Goal: Task Accomplishment & Management: Use online tool/utility

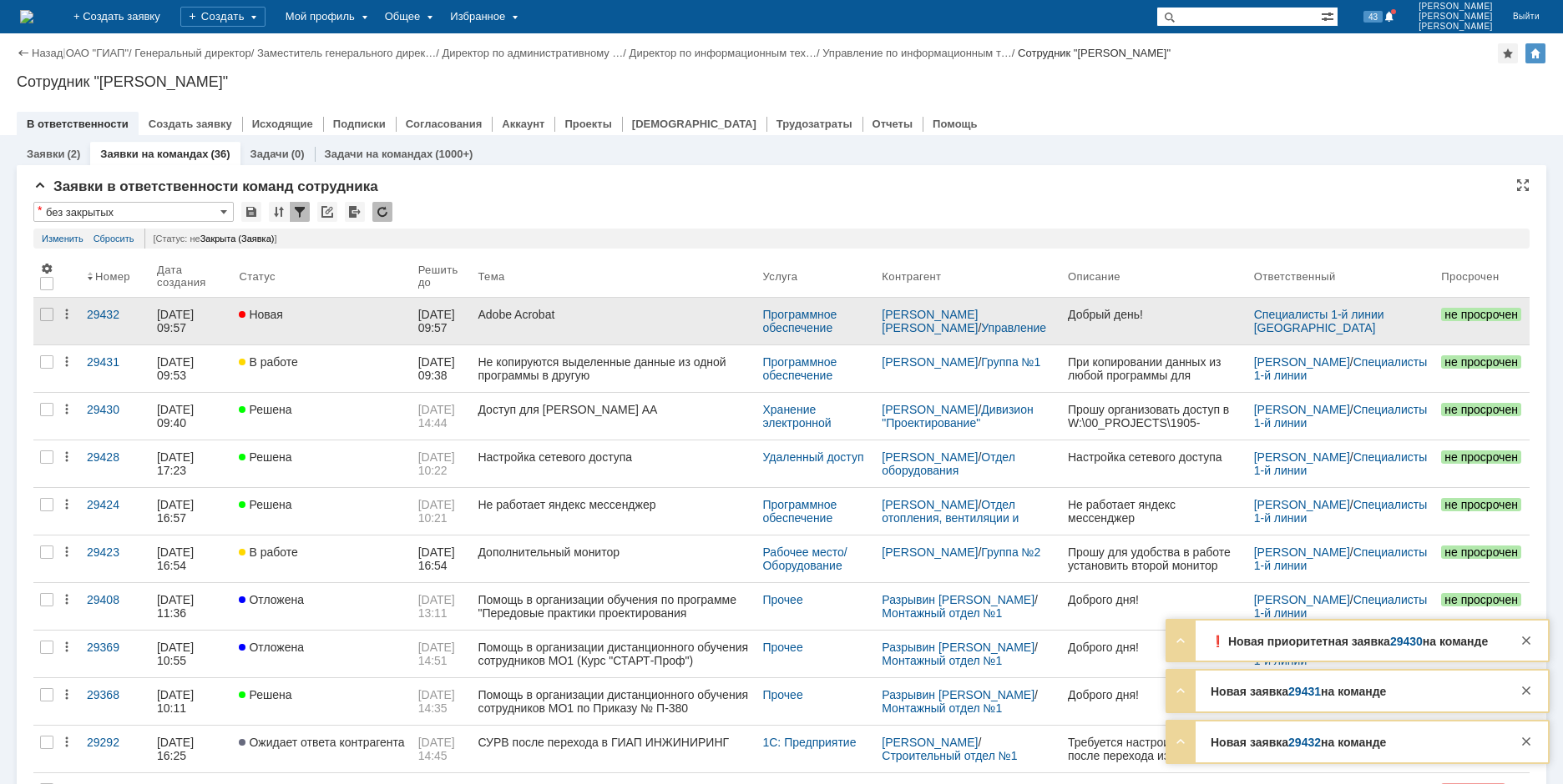
click at [253, 315] on span "Новая" at bounding box center [261, 315] width 44 height 13
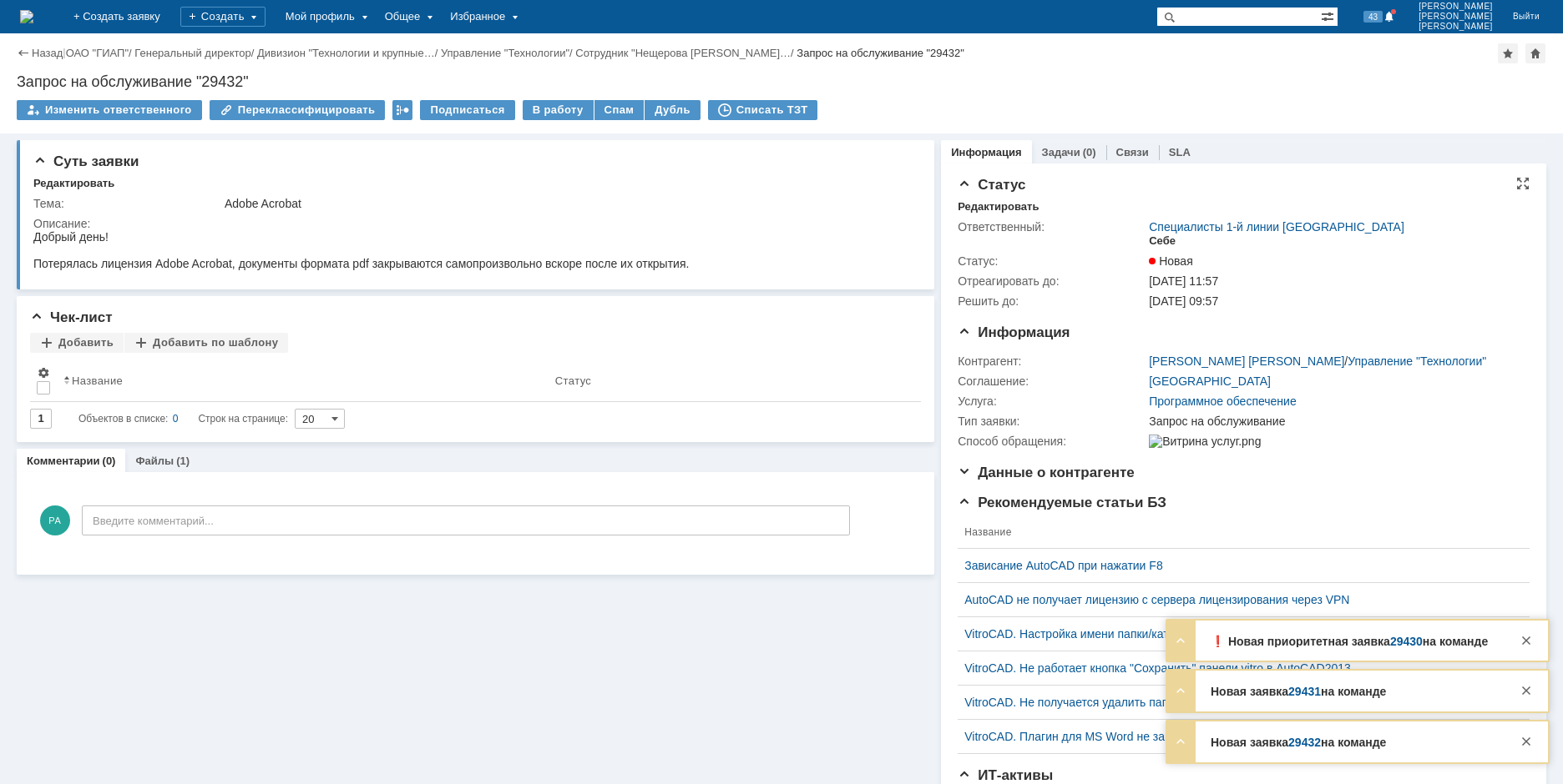
click at [1152, 239] on div "Себе" at bounding box center [1161, 241] width 27 height 13
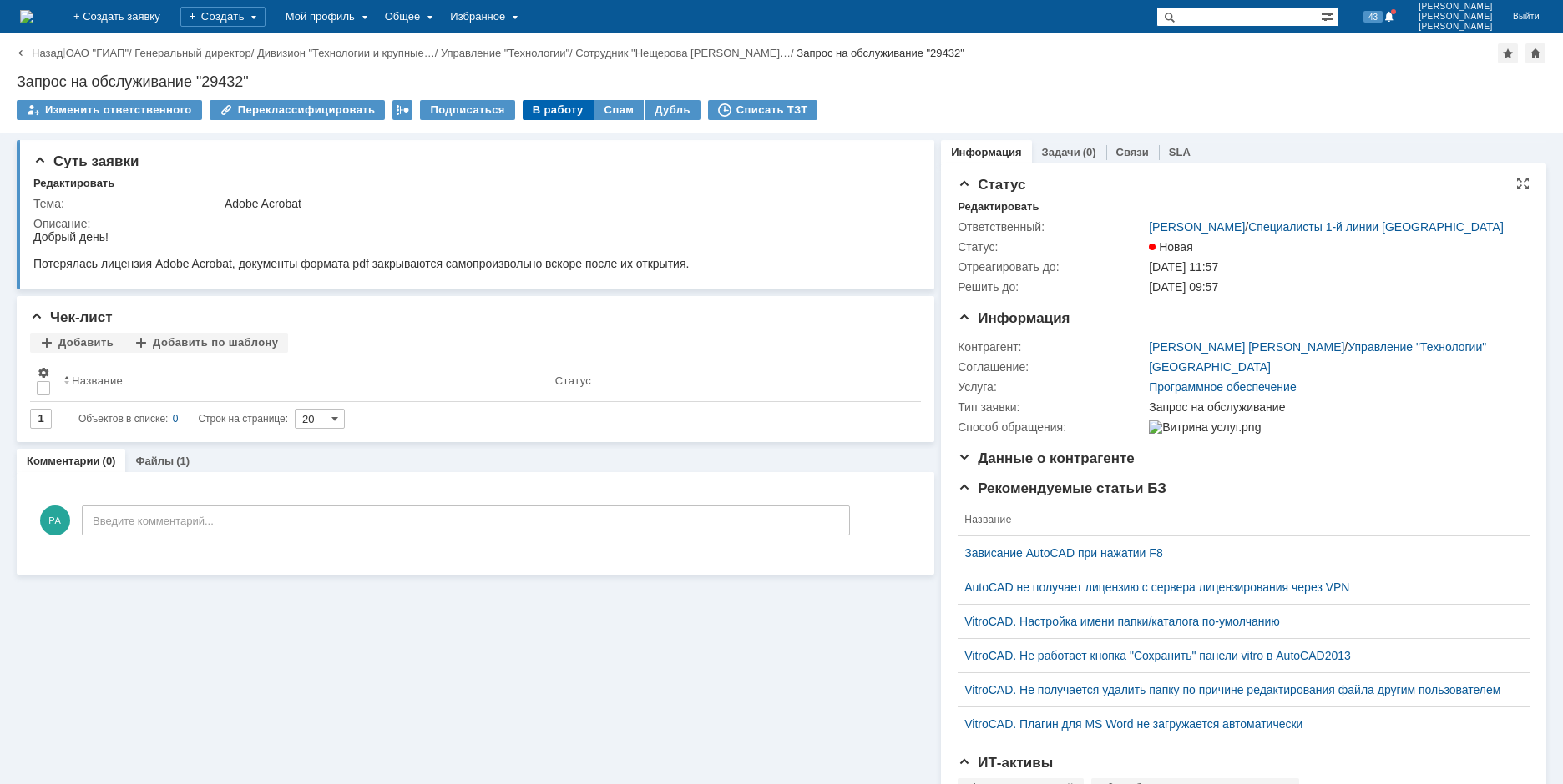
click at [544, 112] on div "В работу" at bounding box center [557, 110] width 71 height 20
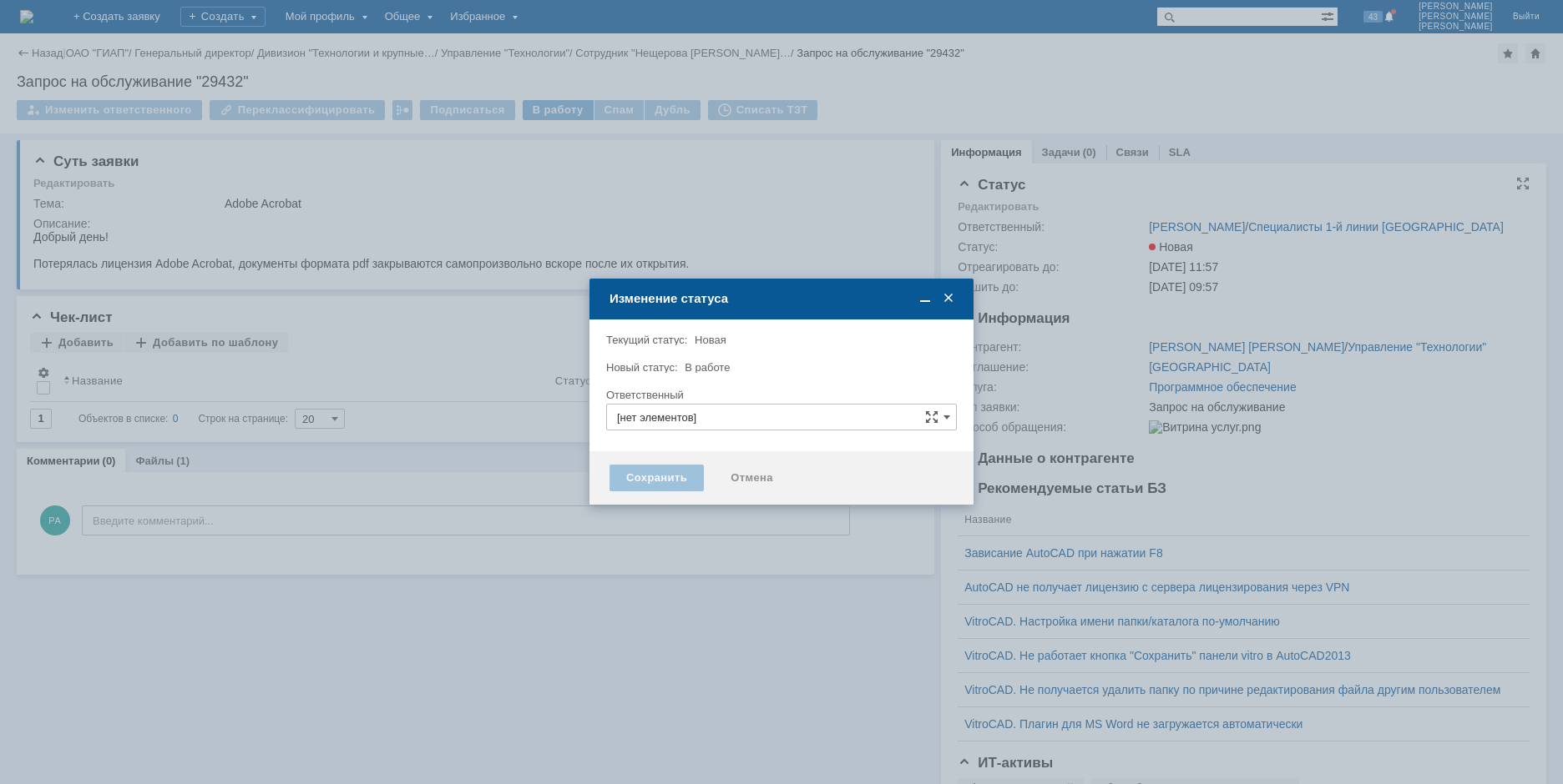
type input "[PERSON_NAME]"
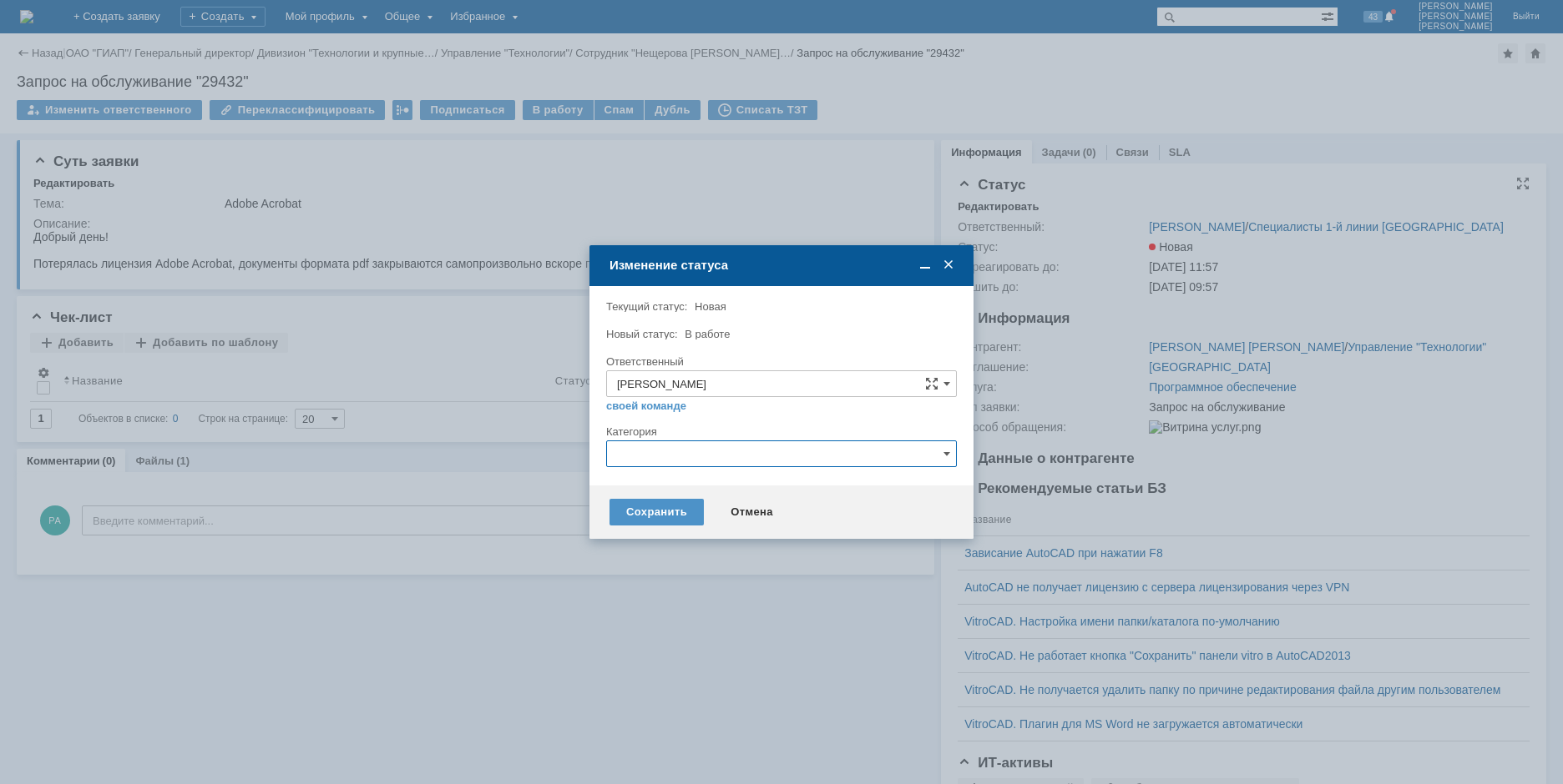
click at [644, 456] on input "text" at bounding box center [782, 454] width 351 height 27
click at [690, 481] on span "[не указано]" at bounding box center [781, 485] width 329 height 13
click at [644, 509] on div "Сохранить" at bounding box center [656, 512] width 94 height 27
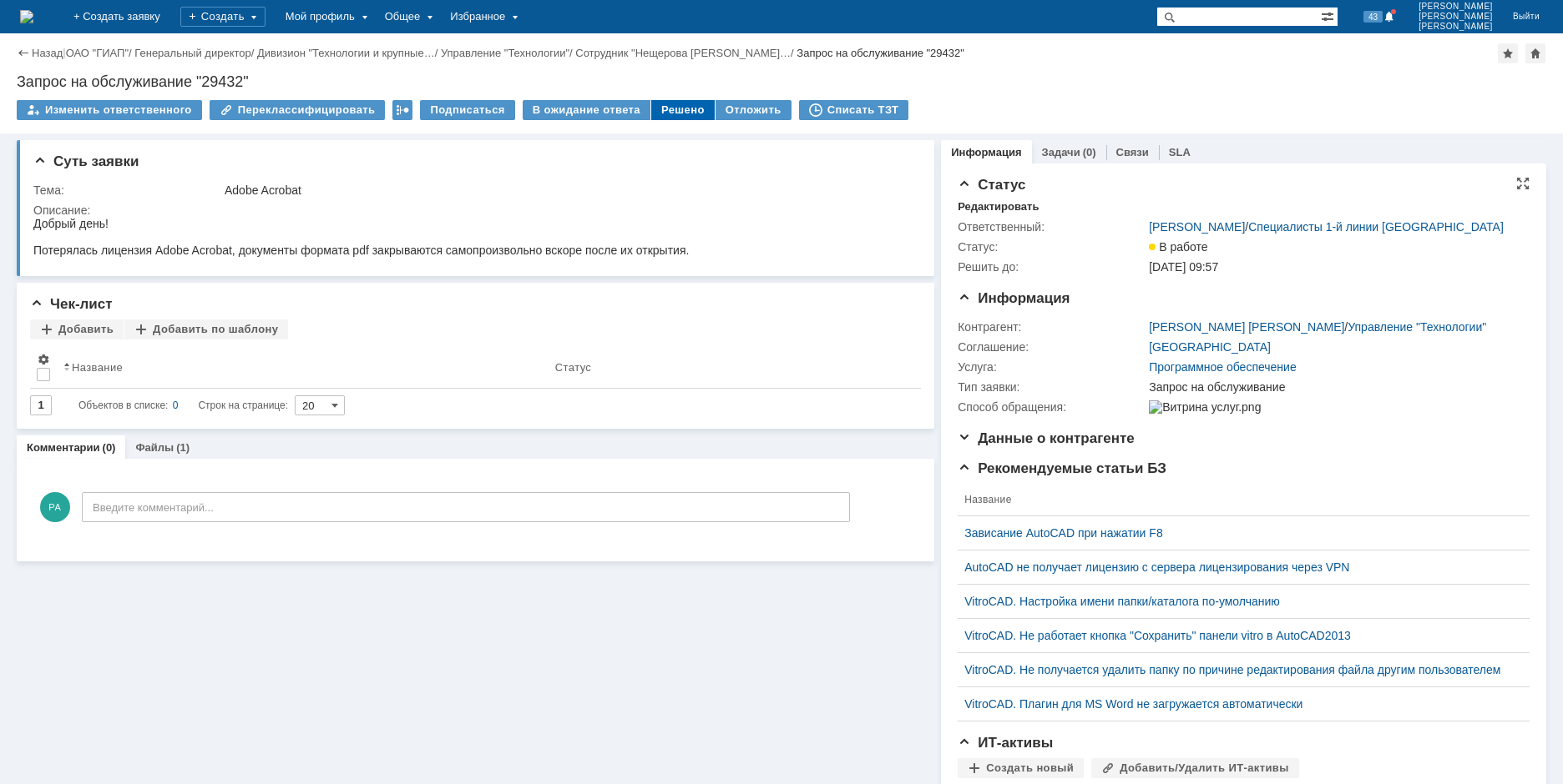
click at [651, 115] on div "Решено" at bounding box center [682, 110] width 64 height 20
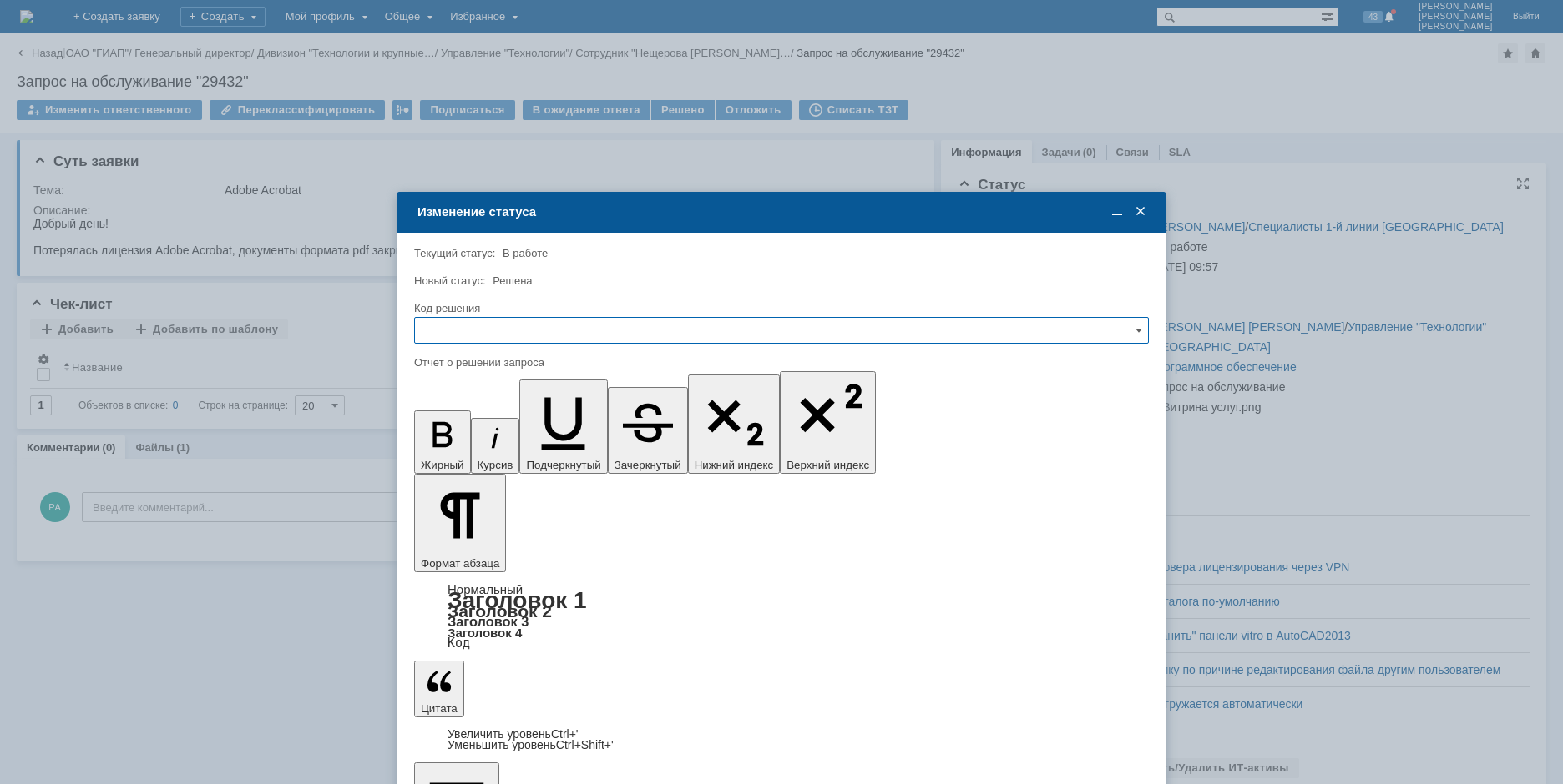
click at [470, 330] on input "text" at bounding box center [781, 330] width 734 height 27
click at [469, 443] on span "Решено" at bounding box center [782, 443] width 713 height 13
type input "Решено"
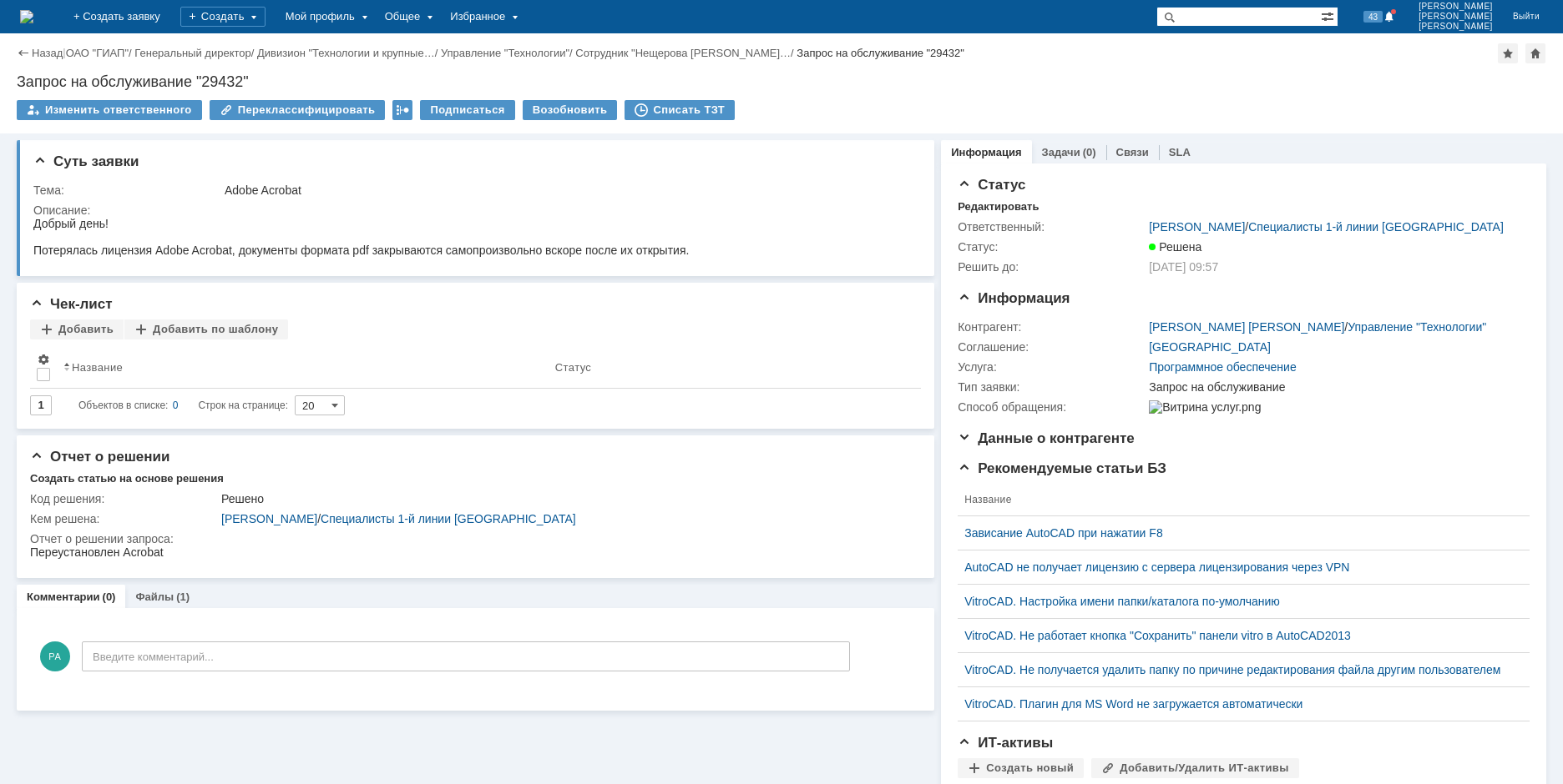
click at [33, 19] on img at bounding box center [27, 17] width 13 height 13
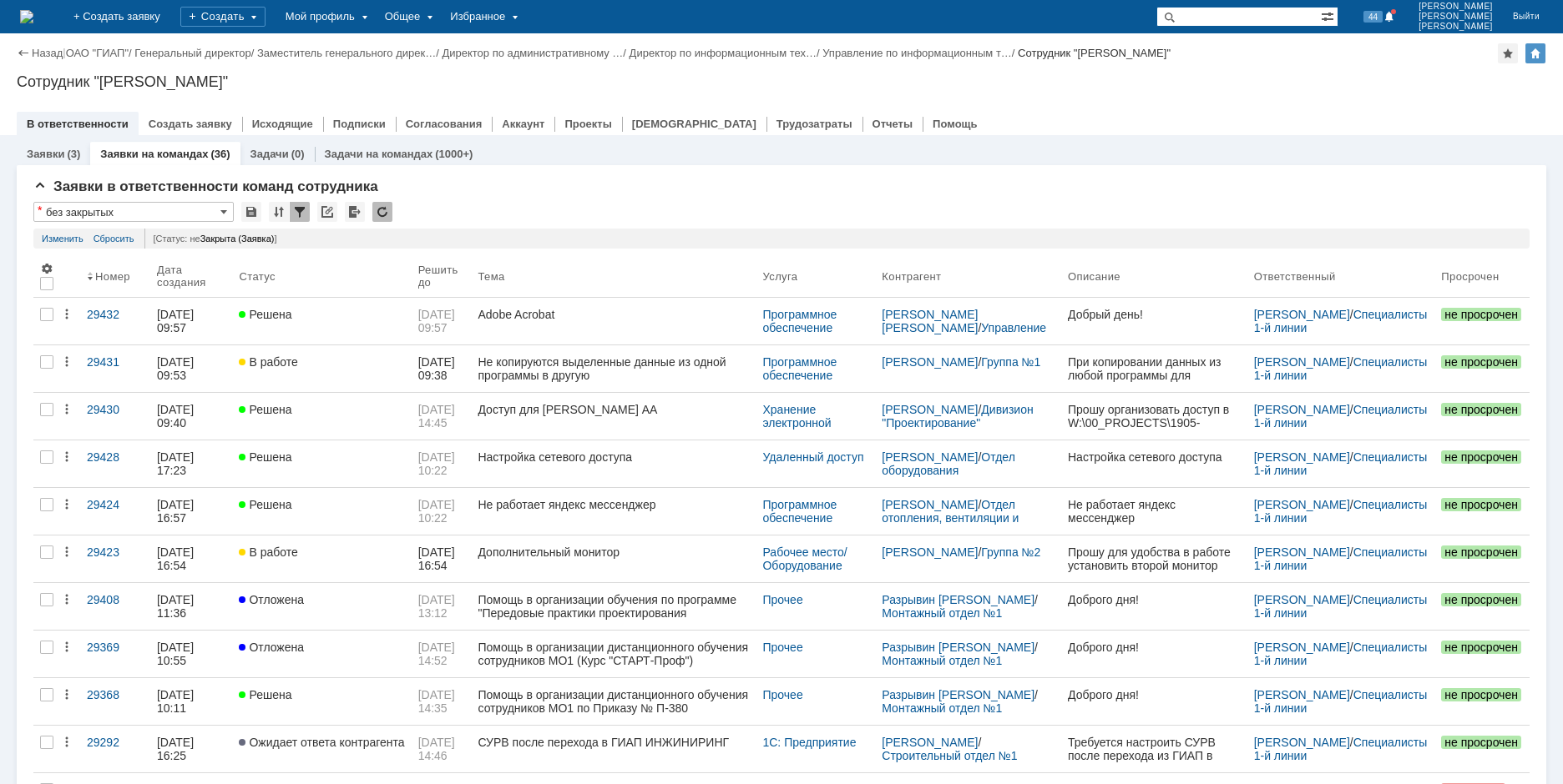
click at [33, 17] on img at bounding box center [27, 17] width 13 height 13
